Goal: Transaction & Acquisition: Purchase product/service

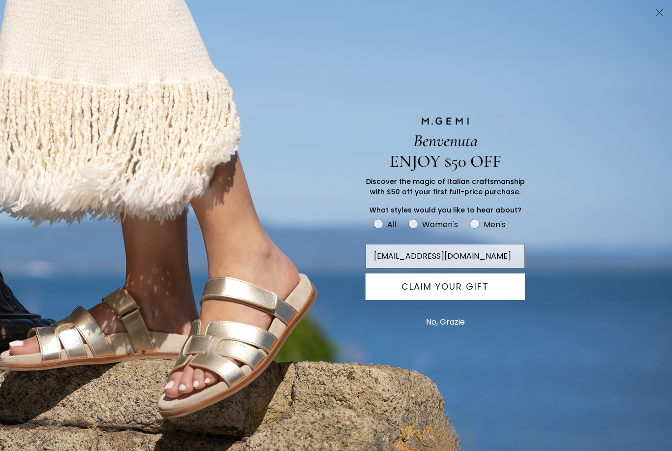
type input "[EMAIL_ADDRESS][DOMAIN_NAME]"
click at [481, 298] on button "CLAIM YOUR GIFT" at bounding box center [444, 286] width 159 height 27
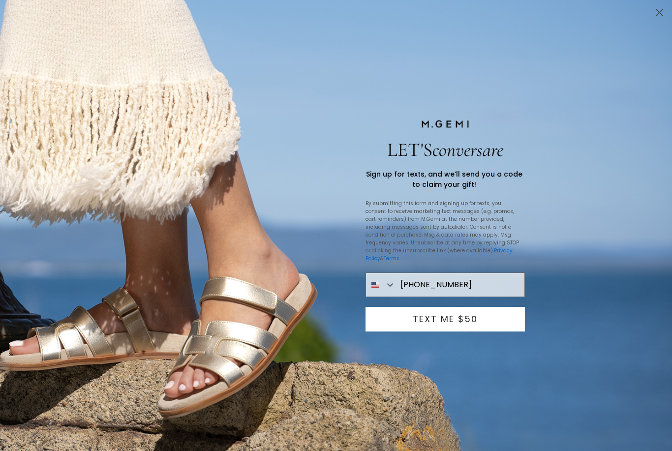
type input "[PHONE_NUMBER]"
click at [474, 320] on button "TEXT ME $50" at bounding box center [444, 319] width 159 height 25
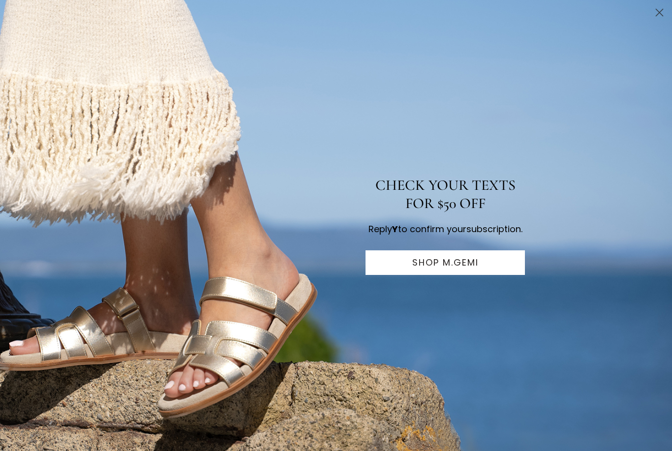
click at [461, 271] on button "SHOP M.GEMI" at bounding box center [444, 262] width 159 height 25
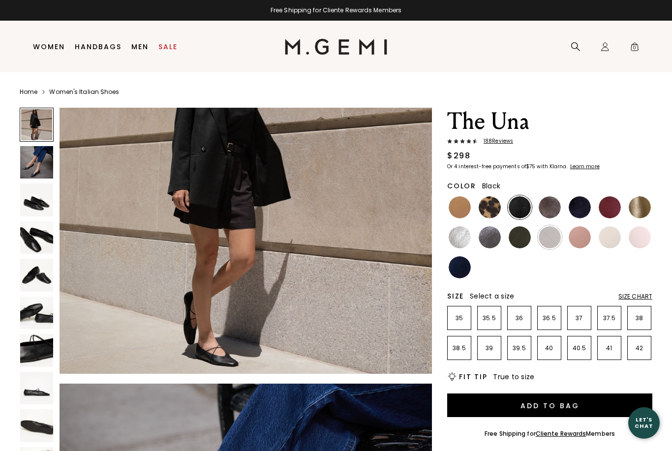
scroll to position [108, 0]
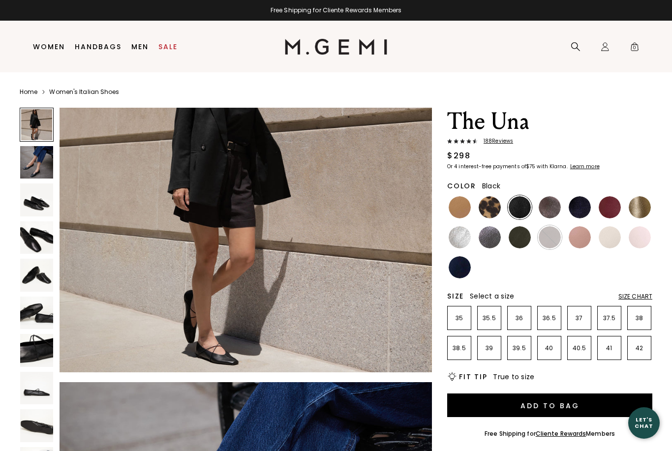
click at [39, 204] on img at bounding box center [36, 199] width 33 height 33
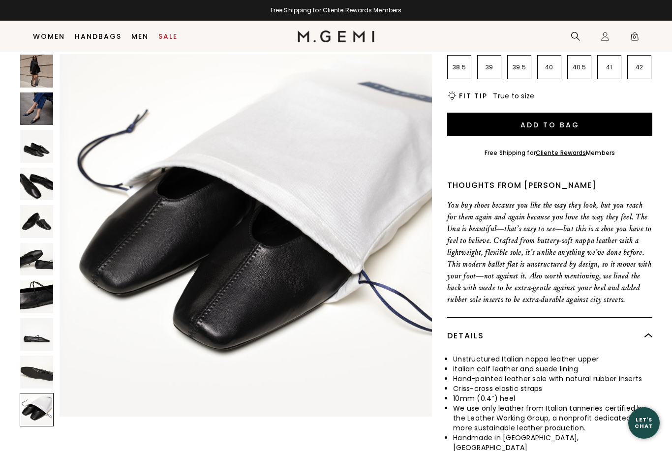
scroll to position [289, 0]
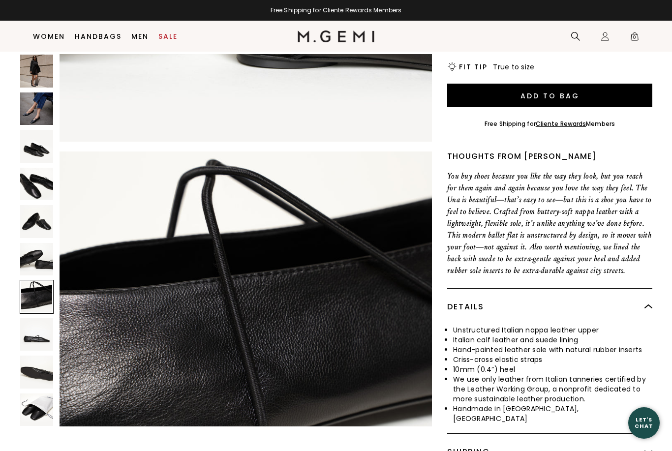
click at [38, 71] on img at bounding box center [36, 71] width 33 height 33
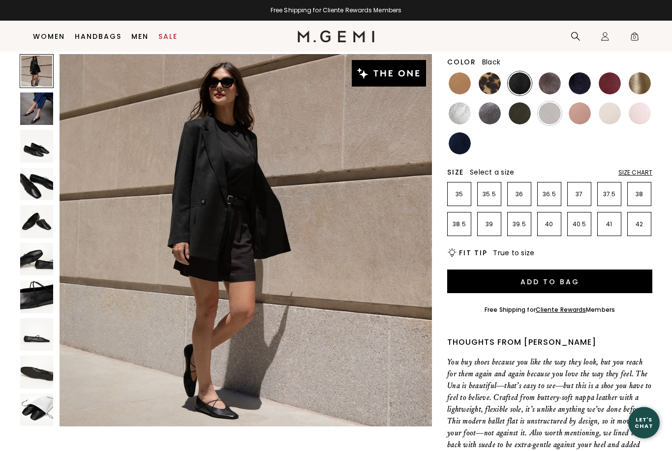
scroll to position [103, 0]
click at [640, 170] on div "Size Chart" at bounding box center [635, 173] width 34 height 8
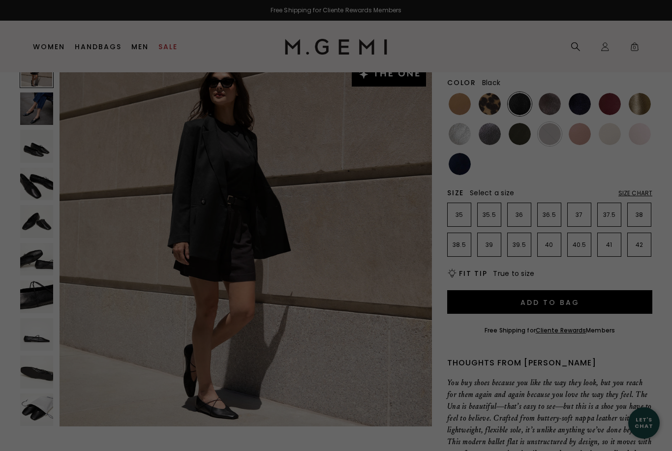
scroll to position [0, 0]
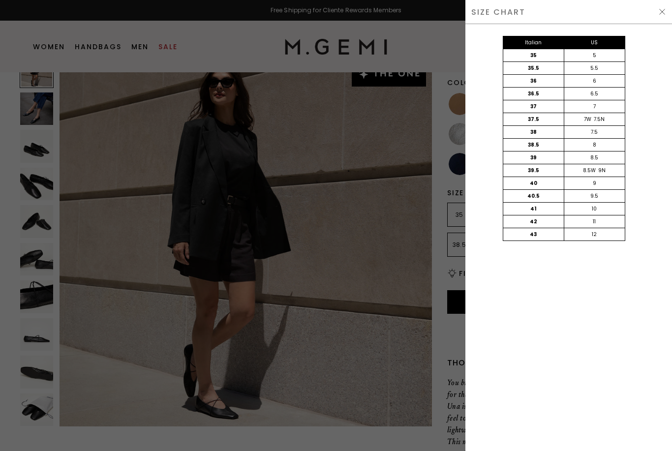
click at [660, 14] on img at bounding box center [662, 12] width 8 height 8
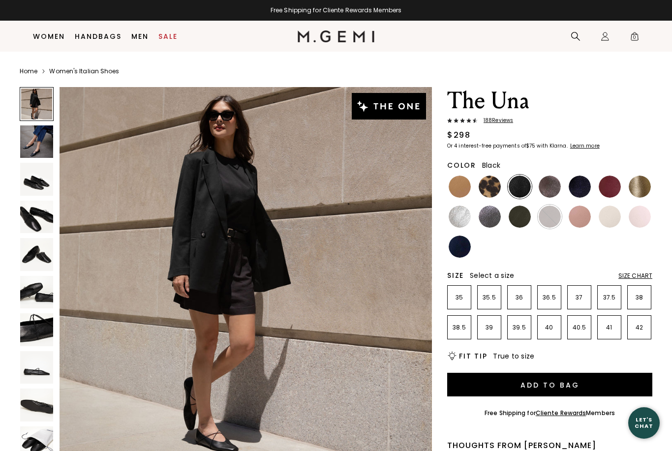
scroll to position [103, 0]
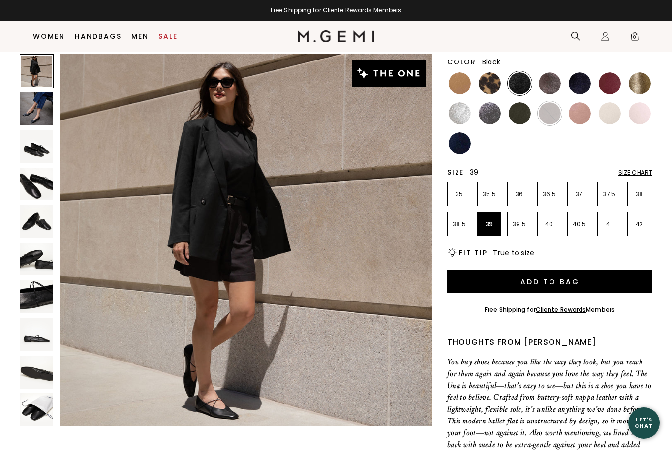
click at [492, 228] on p "39" at bounding box center [488, 224] width 23 height 8
click at [550, 86] on img at bounding box center [549, 83] width 22 height 22
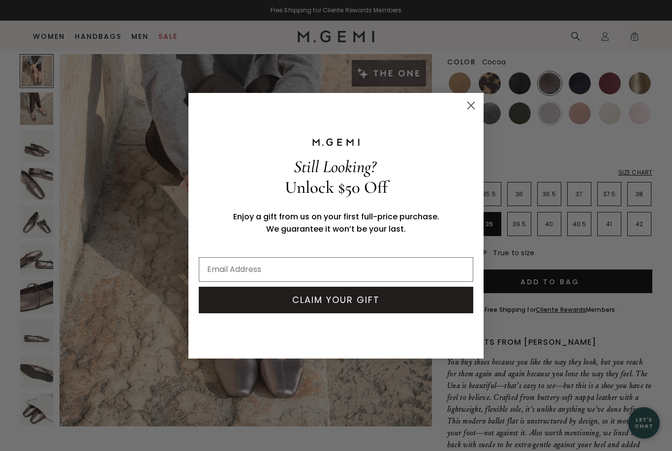
click at [476, 107] on circle "Close dialog" at bounding box center [471, 105] width 16 height 16
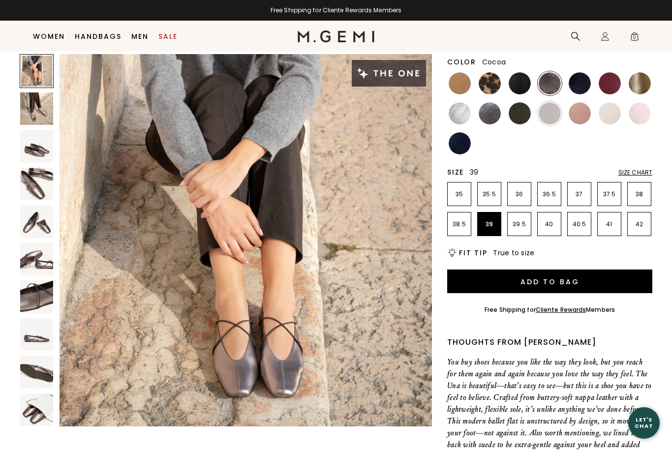
click at [579, 84] on img at bounding box center [579, 83] width 22 height 22
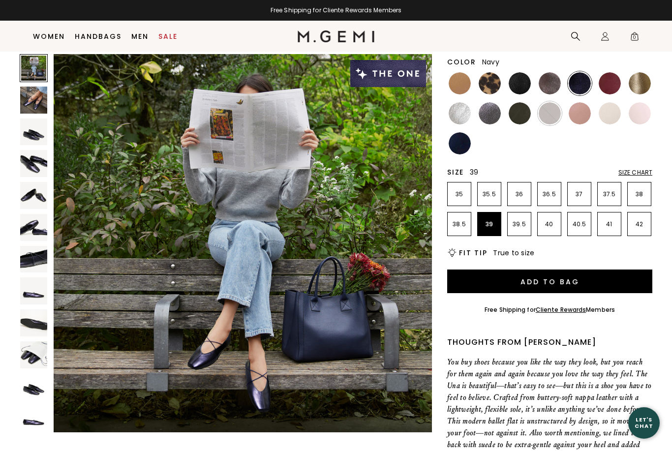
click at [464, 144] on img at bounding box center [459, 143] width 22 height 22
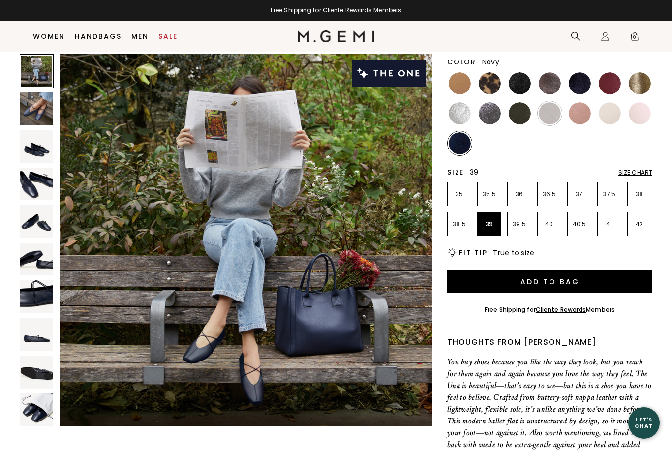
click at [526, 116] on img at bounding box center [519, 113] width 22 height 22
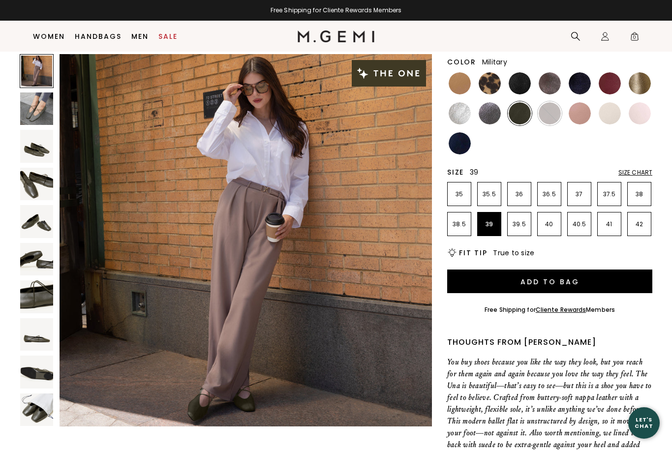
click at [522, 117] on img at bounding box center [519, 113] width 22 height 22
click at [491, 114] on img at bounding box center [489, 113] width 22 height 22
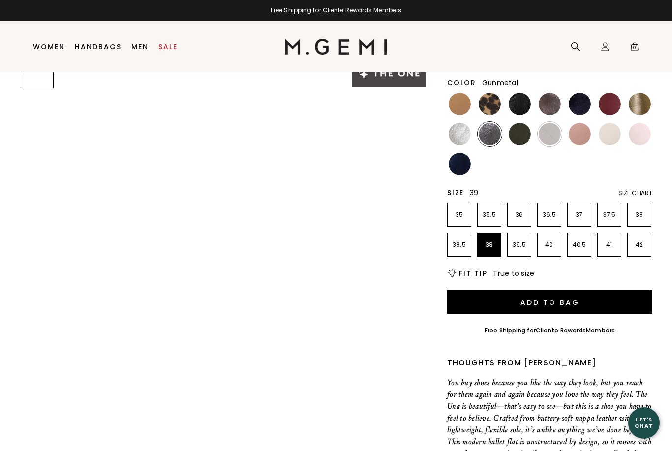
scroll to position [8, 0]
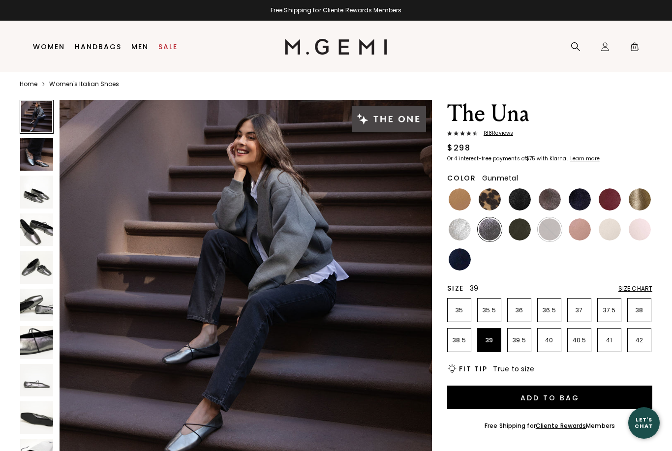
click at [462, 196] on img at bounding box center [459, 199] width 22 height 22
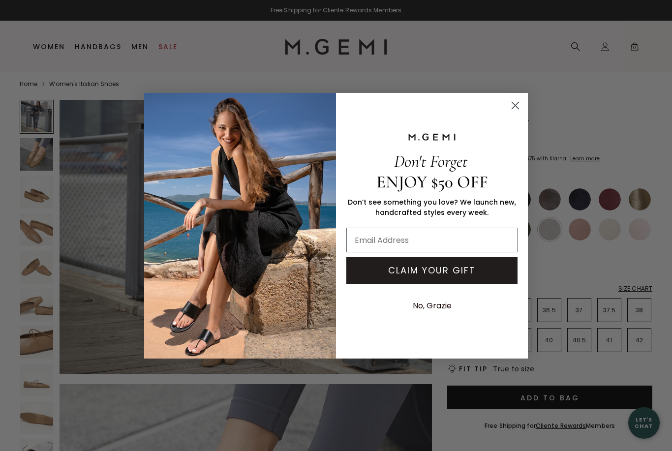
scroll to position [98, 0]
click at [522, 102] on circle "Close dialog" at bounding box center [515, 105] width 16 height 16
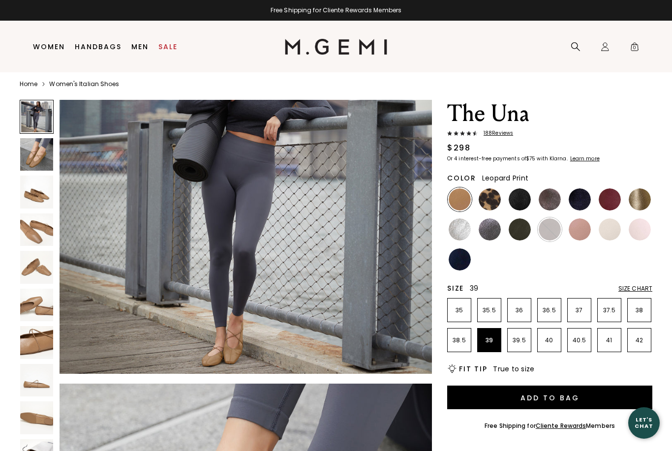
click at [492, 198] on img at bounding box center [489, 199] width 22 height 22
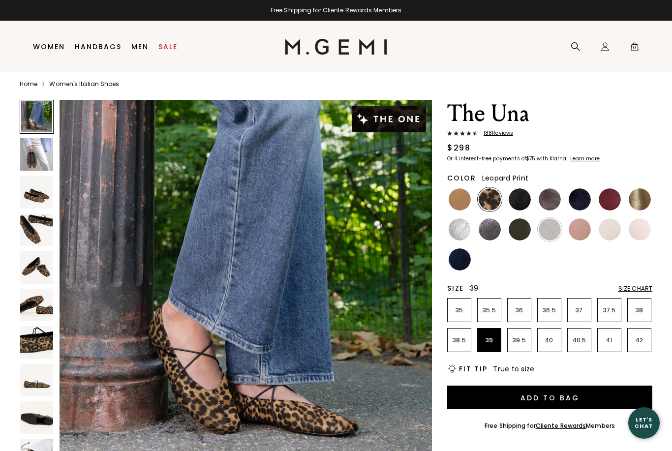
click at [524, 196] on img at bounding box center [519, 199] width 22 height 22
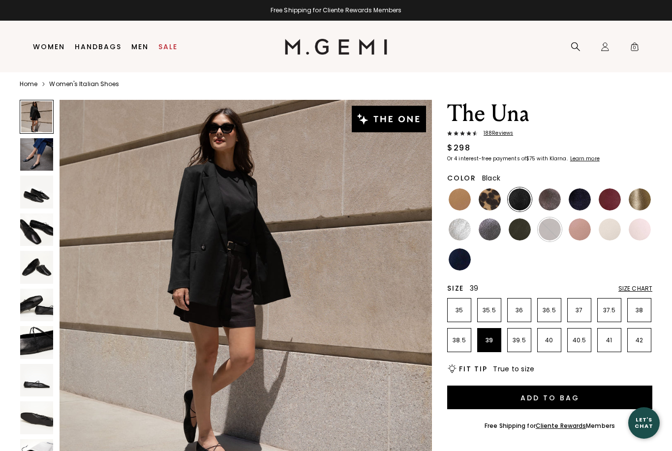
click at [551, 197] on img at bounding box center [549, 199] width 22 height 22
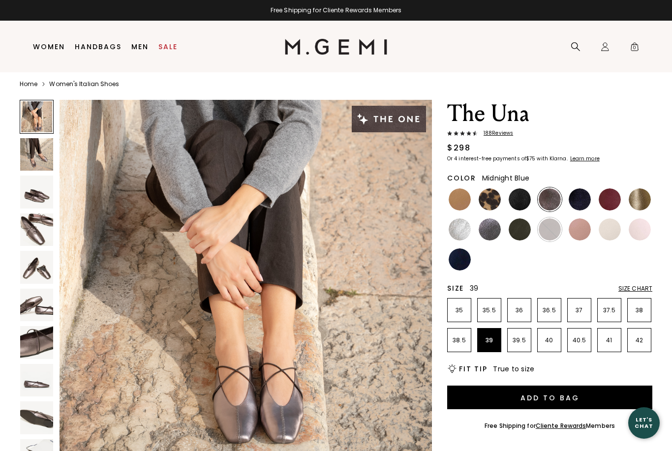
click at [578, 200] on img at bounding box center [579, 199] width 22 height 22
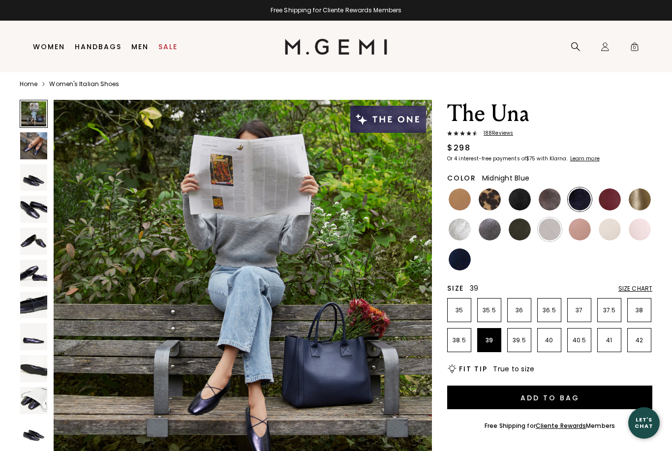
click at [611, 199] on img at bounding box center [609, 199] width 22 height 22
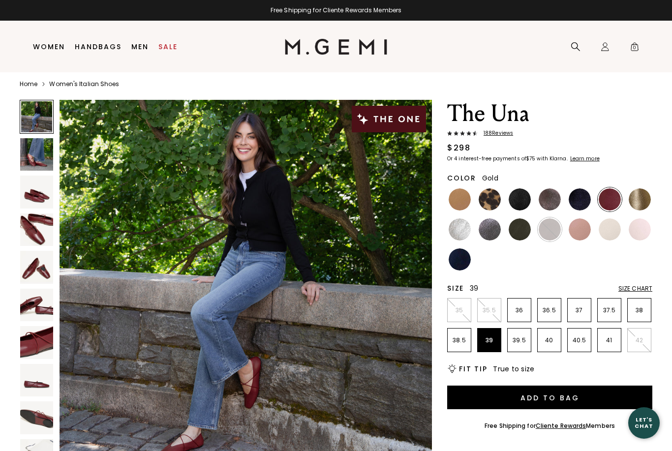
click at [642, 199] on img at bounding box center [639, 199] width 22 height 22
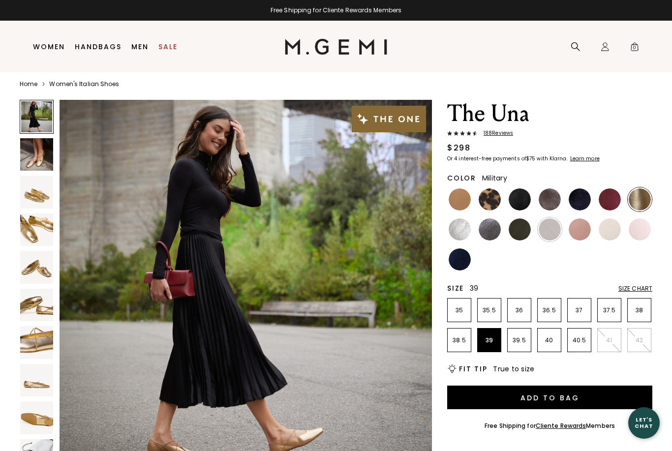
click at [520, 230] on img at bounding box center [519, 229] width 22 height 22
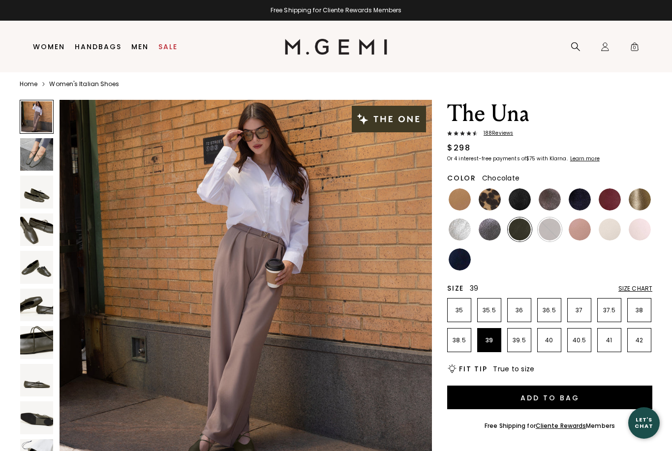
click at [550, 229] on img at bounding box center [549, 229] width 22 height 22
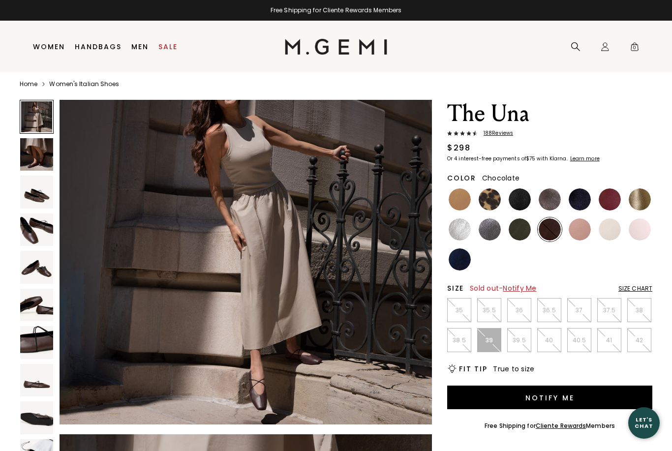
scroll to position [77, 0]
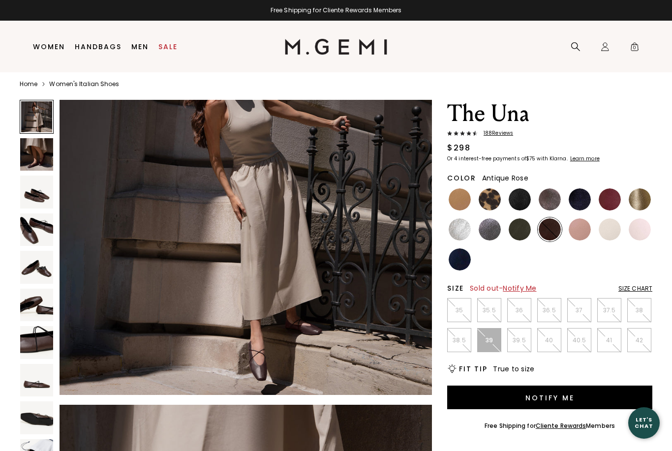
click at [580, 228] on img at bounding box center [579, 229] width 22 height 22
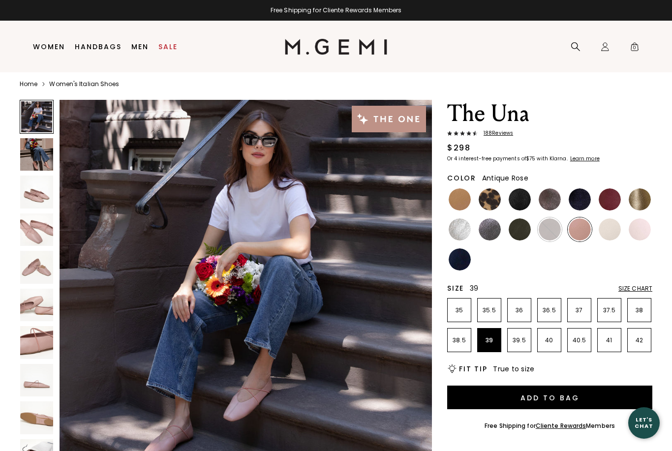
click at [607, 233] on img at bounding box center [609, 229] width 22 height 22
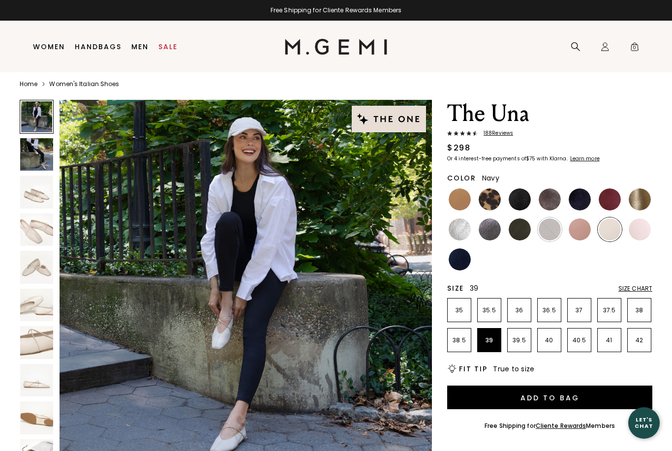
click at [464, 260] on img at bounding box center [459, 259] width 22 height 22
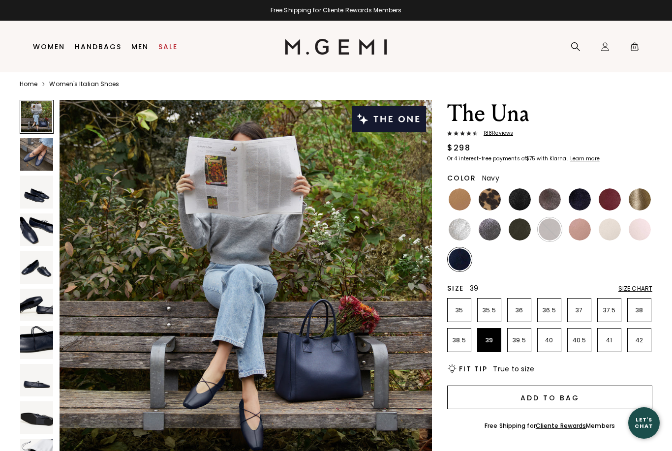
click at [573, 402] on button "Add to Bag" at bounding box center [549, 397] width 205 height 24
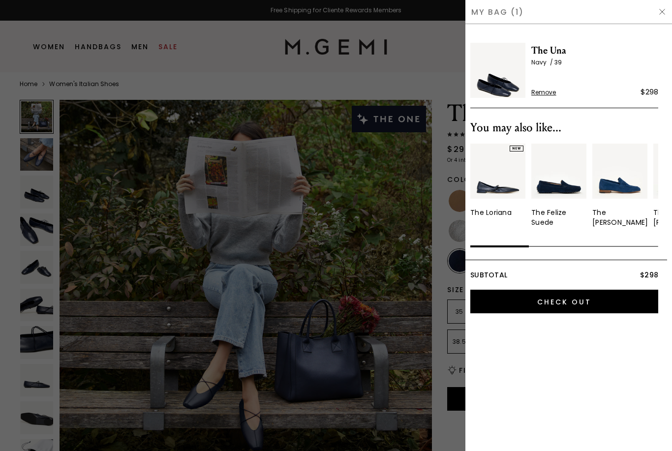
click at [661, 14] on img at bounding box center [662, 12] width 8 height 8
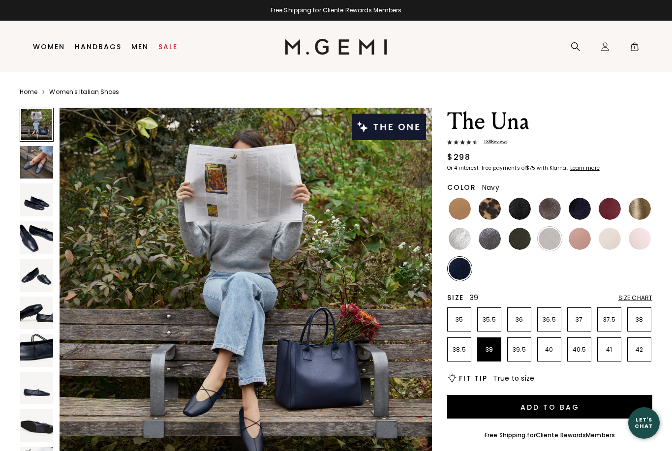
scroll to position [8, 0]
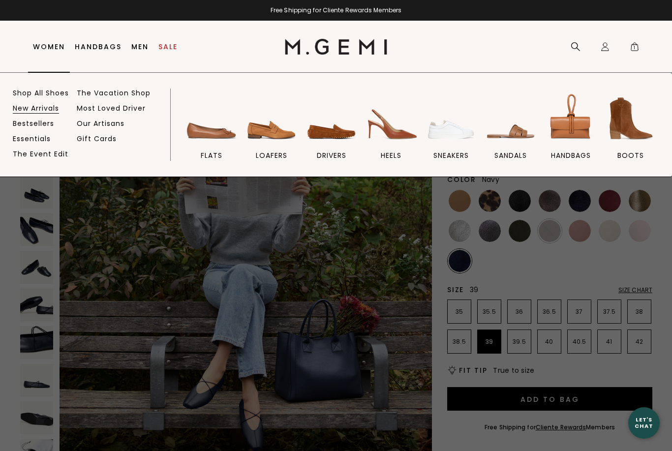
click at [35, 110] on link "New Arrivals" at bounding box center [36, 108] width 46 height 9
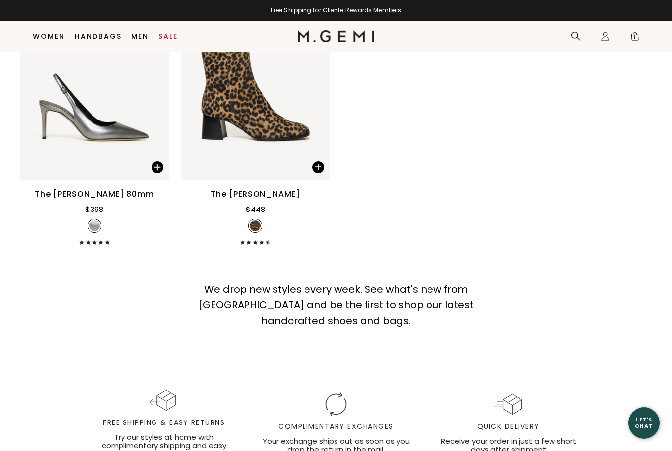
scroll to position [5653, 0]
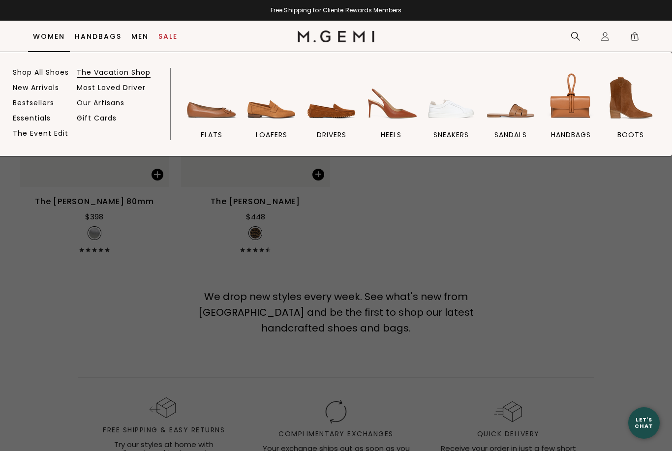
click at [116, 76] on link "The Vacation Shop" at bounding box center [114, 72] width 74 height 9
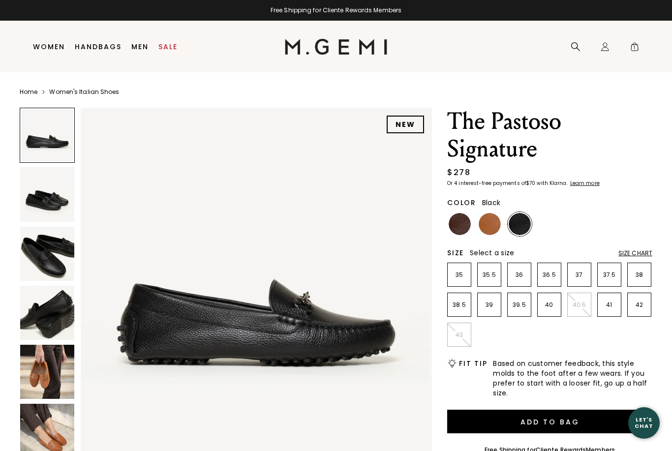
click at [39, 369] on img at bounding box center [47, 372] width 54 height 54
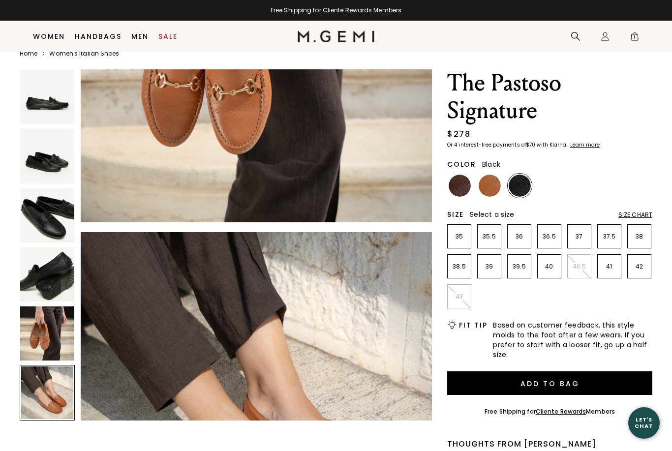
scroll to position [7, 0]
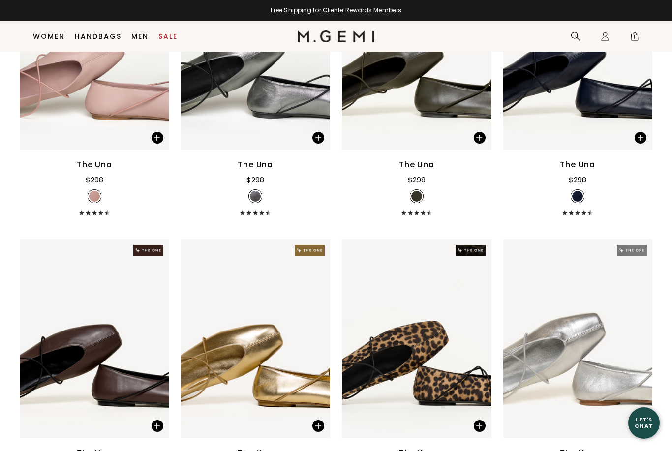
scroll to position [7825, 0]
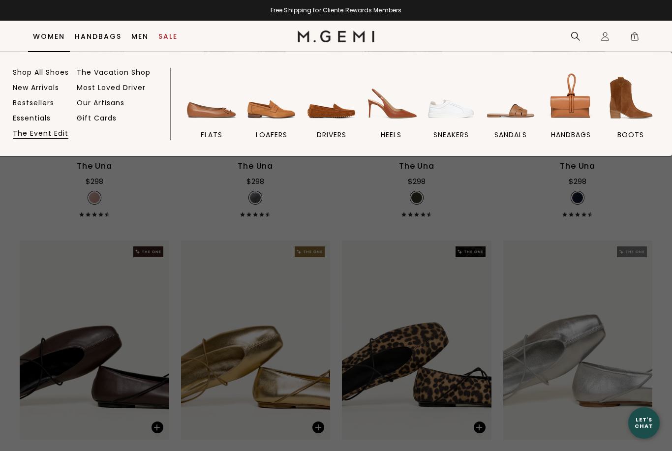
click at [42, 131] on link "The Event Edit" at bounding box center [41, 133] width 56 height 9
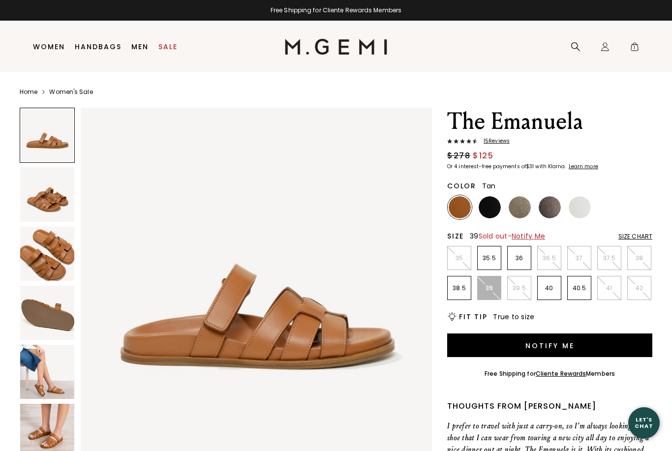
click at [499, 207] on img at bounding box center [489, 207] width 22 height 22
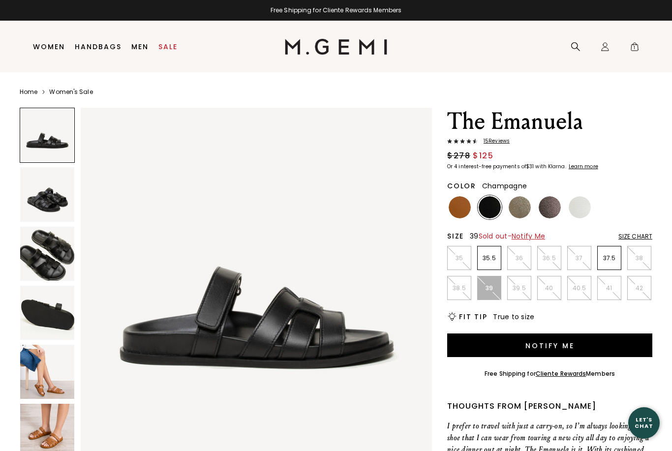
click at [518, 210] on img at bounding box center [519, 207] width 22 height 22
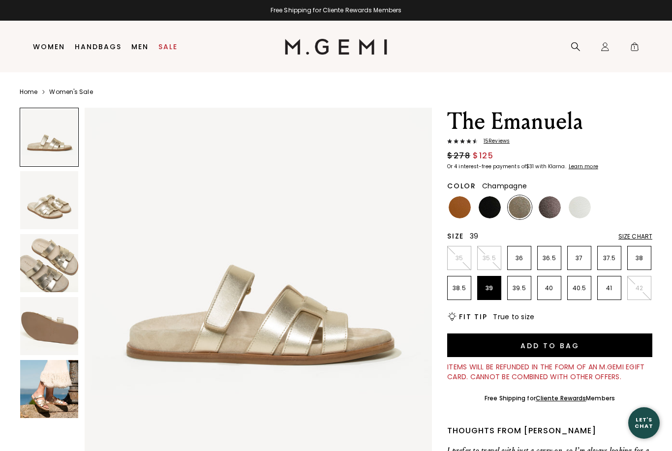
click at [551, 209] on img at bounding box center [549, 207] width 22 height 22
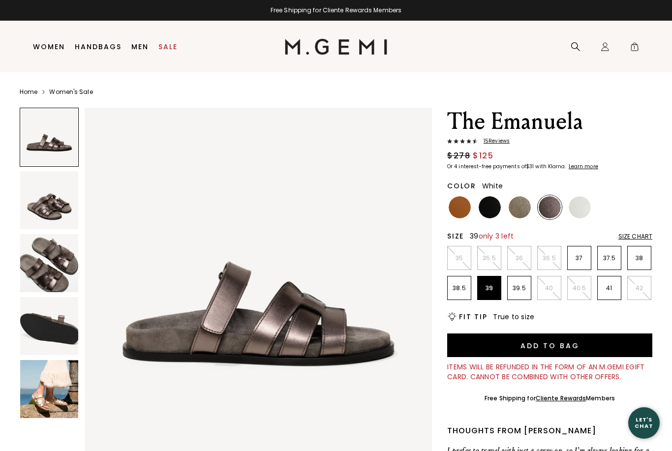
click at [586, 208] on img at bounding box center [579, 207] width 22 height 22
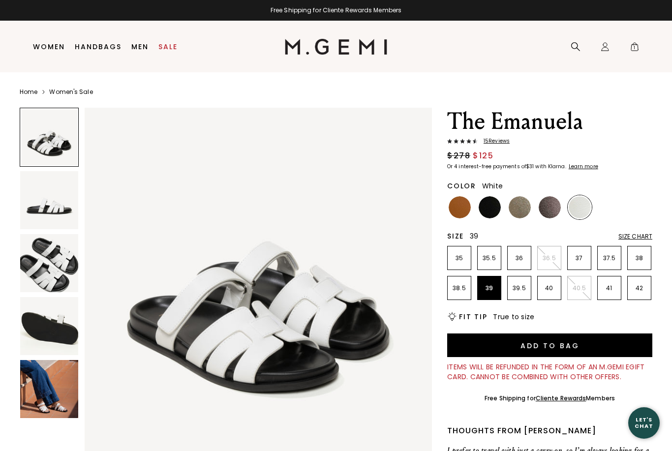
click at [552, 208] on img at bounding box center [549, 207] width 22 height 22
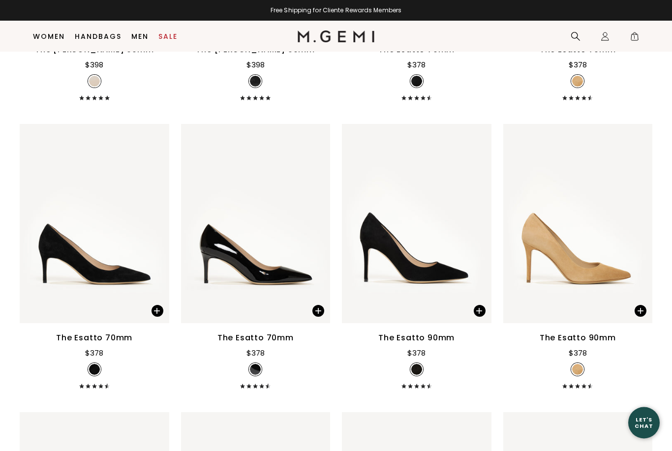
scroll to position [1803, 0]
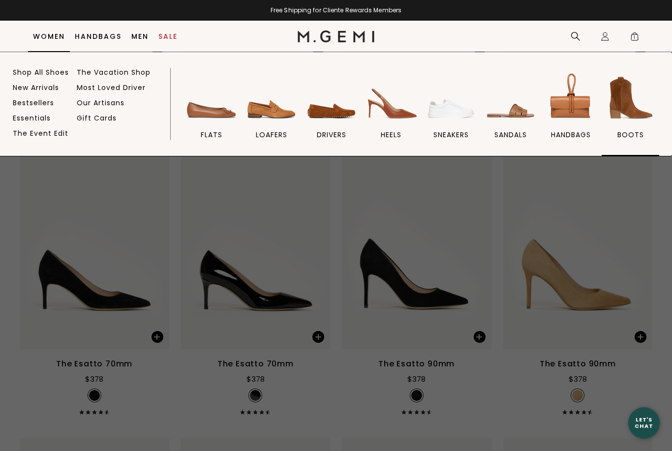
click at [633, 104] on img at bounding box center [630, 97] width 55 height 55
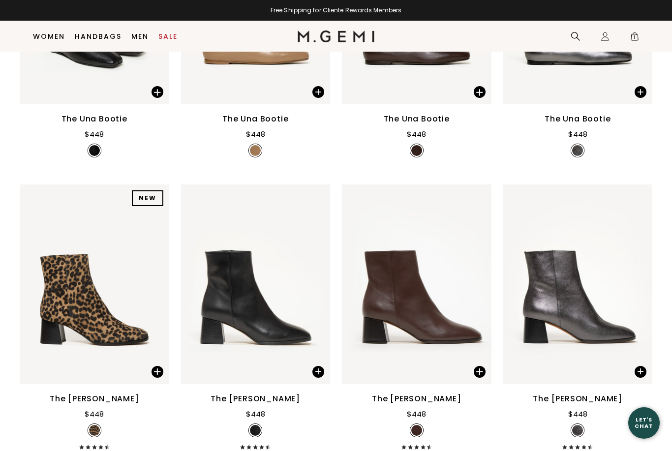
scroll to position [283, 0]
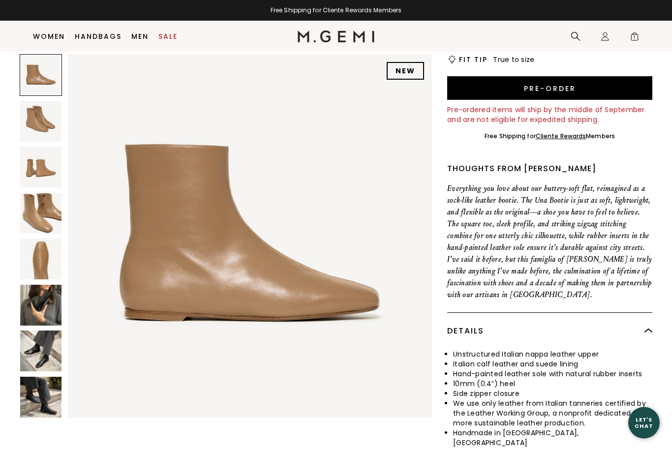
scroll to position [226, 0]
click at [49, 390] on img at bounding box center [40, 397] width 41 height 41
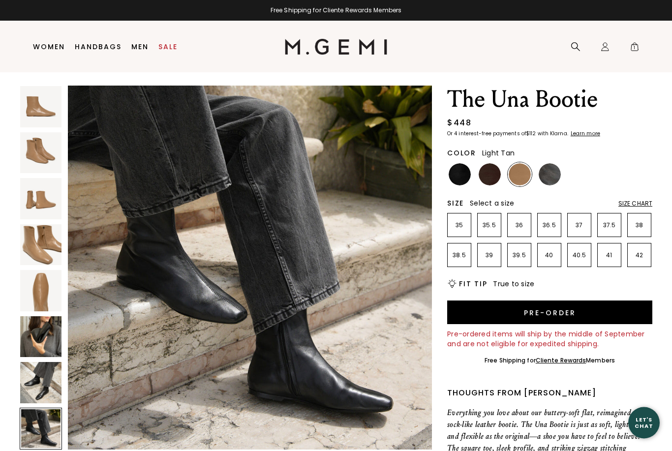
scroll to position [0, 0]
